Goal: Navigation & Orientation: Find specific page/section

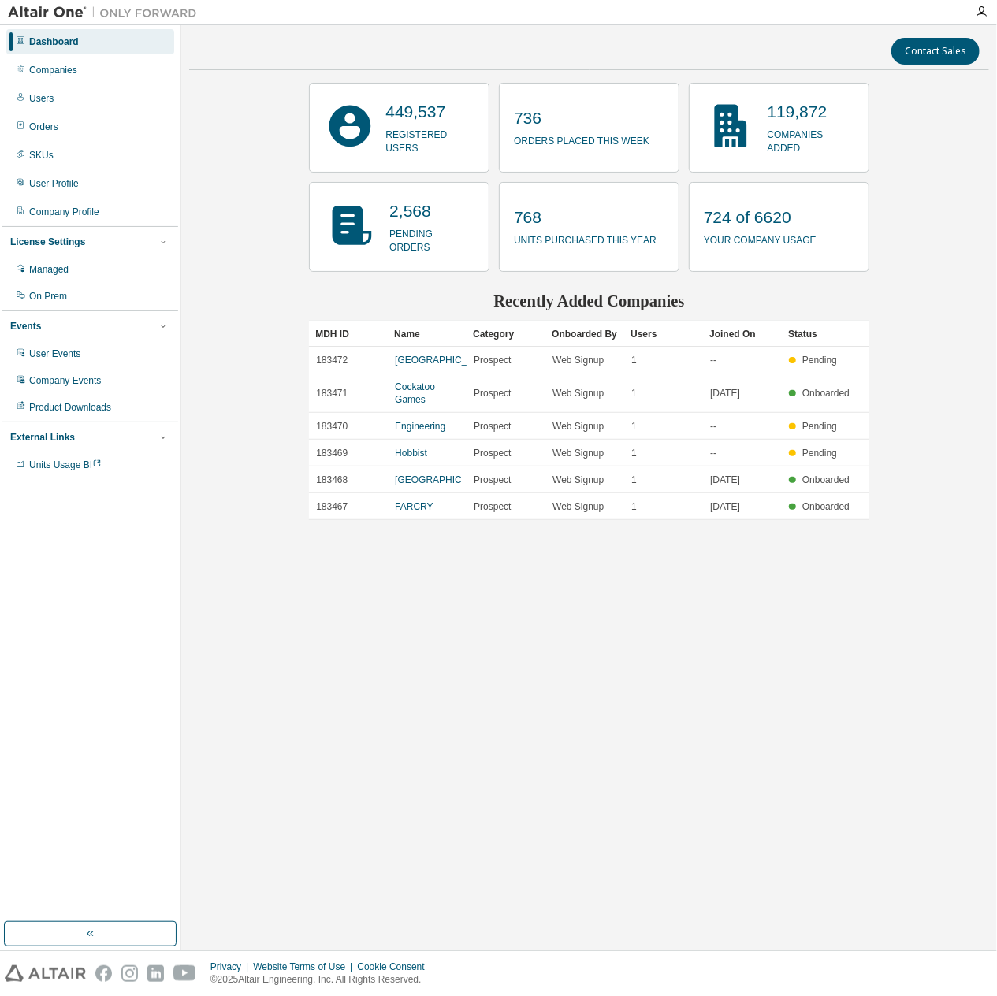
click at [255, 712] on div "Contact Sales 449,537 registered users 736 orders placed this week 119,872 comp…" at bounding box center [589, 487] width 800 height 909
click at [762, 728] on div "Contact Sales 449,537 registered users 736 orders placed this week 119,872 comp…" at bounding box center [589, 487] width 800 height 909
